Goal: Task Accomplishment & Management: Use online tool/utility

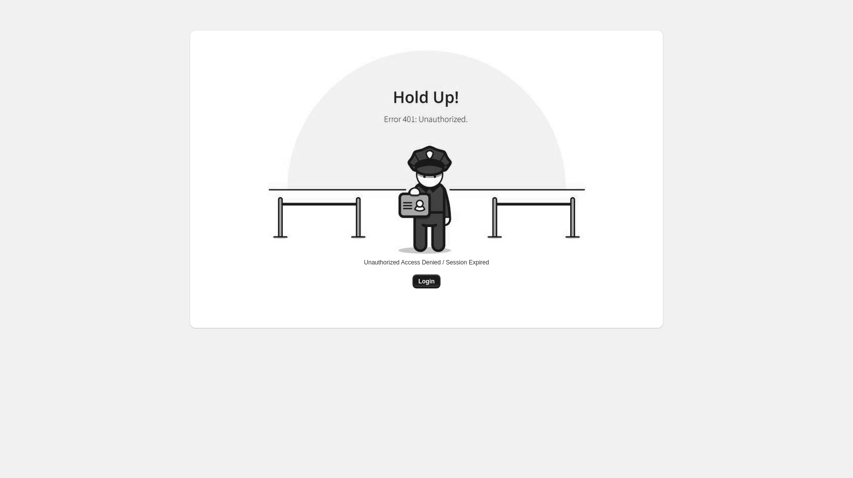
click at [428, 283] on span "Login" at bounding box center [427, 282] width 16 height 8
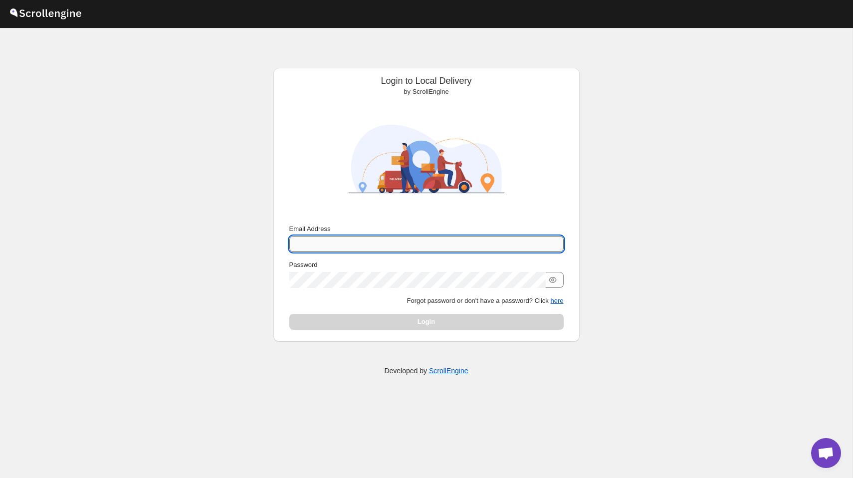
click at [330, 239] on input "Email Address" at bounding box center [426, 244] width 275 height 16
type input "[PERSON_NAME][EMAIL_ADDRESS][DOMAIN_NAME]"
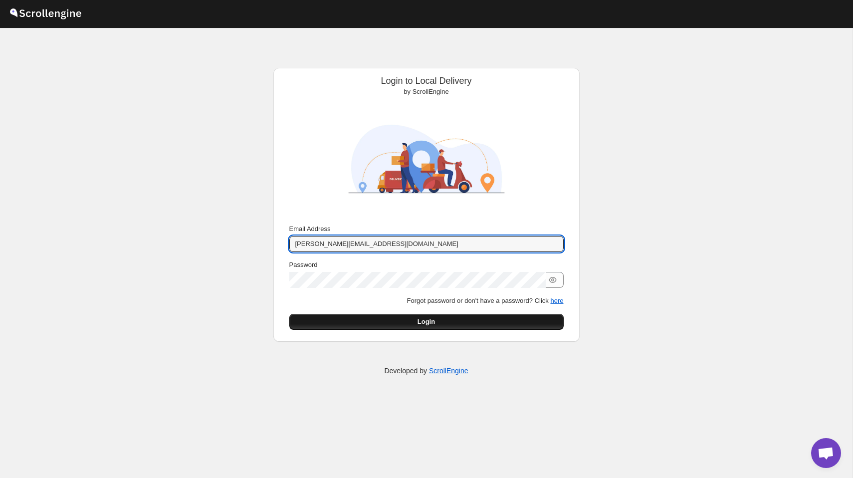
click at [455, 327] on button "Login" at bounding box center [426, 322] width 275 height 16
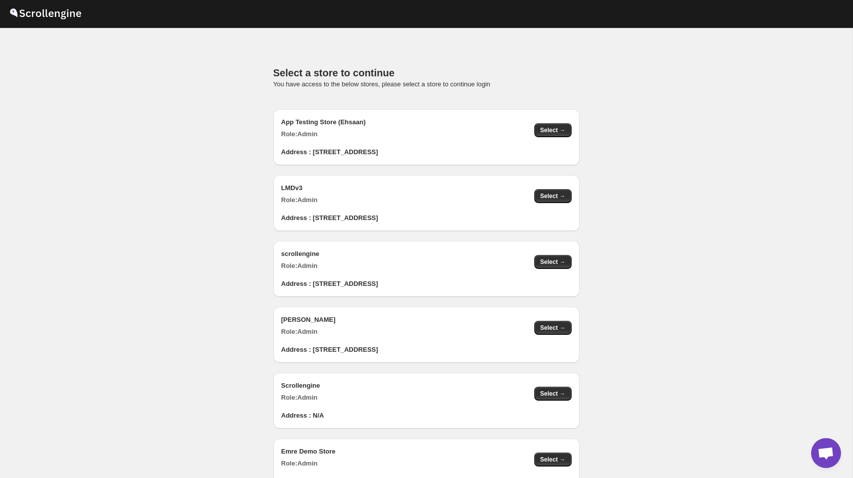
scroll to position [1003, 0]
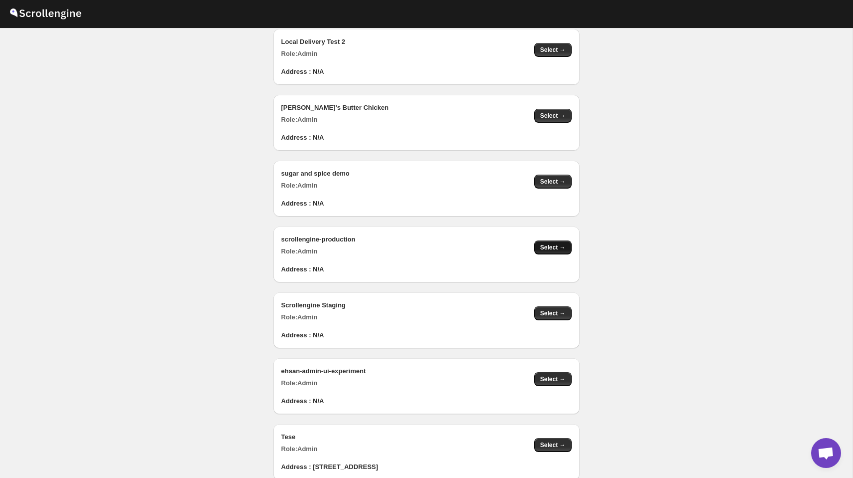
click at [560, 243] on button "Select →" at bounding box center [553, 248] width 37 height 14
